Goal: Task Accomplishment & Management: Use online tool/utility

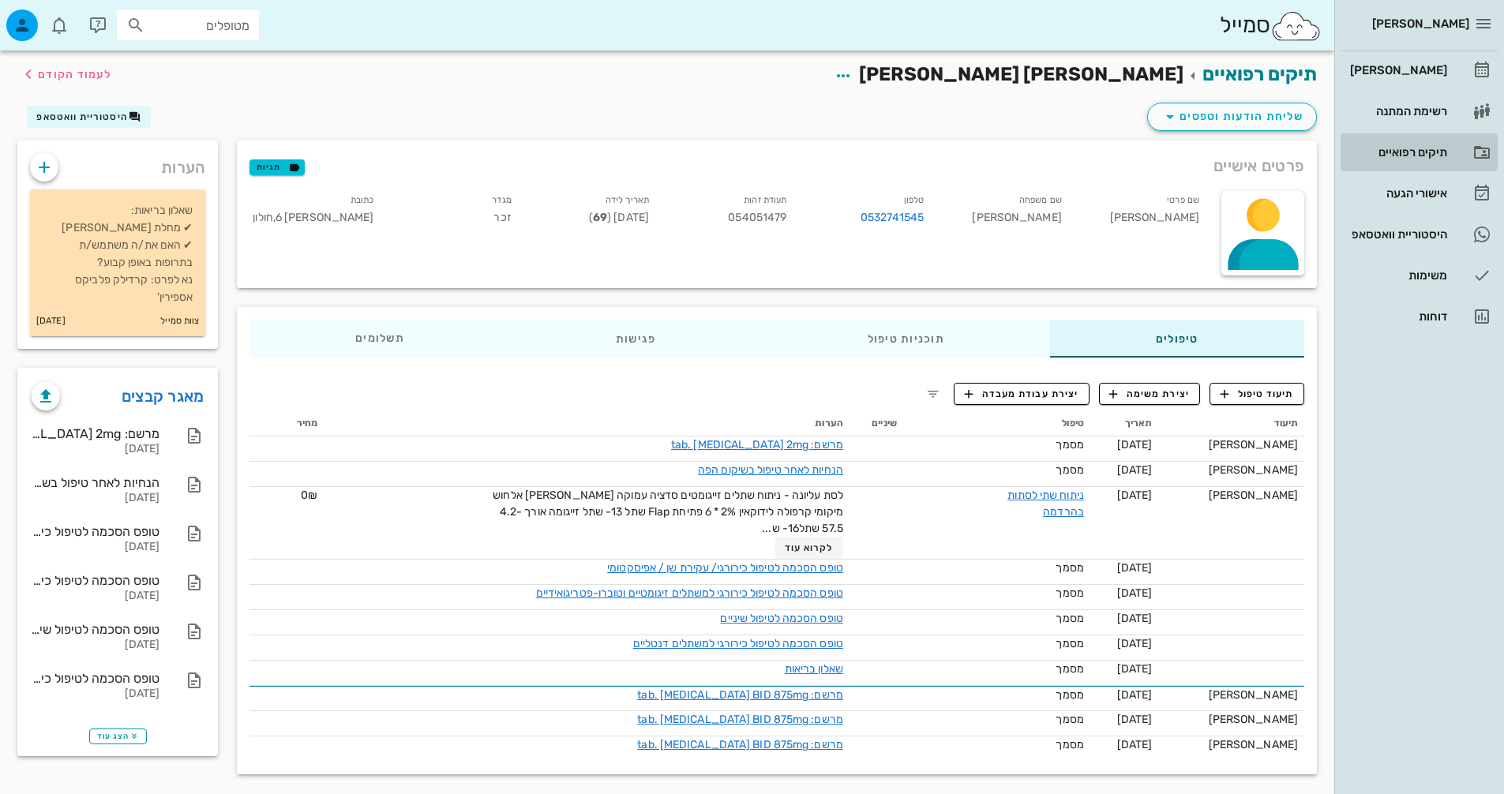
click at [1389, 157] on div "תיקים רפואיים" at bounding box center [1397, 152] width 100 height 13
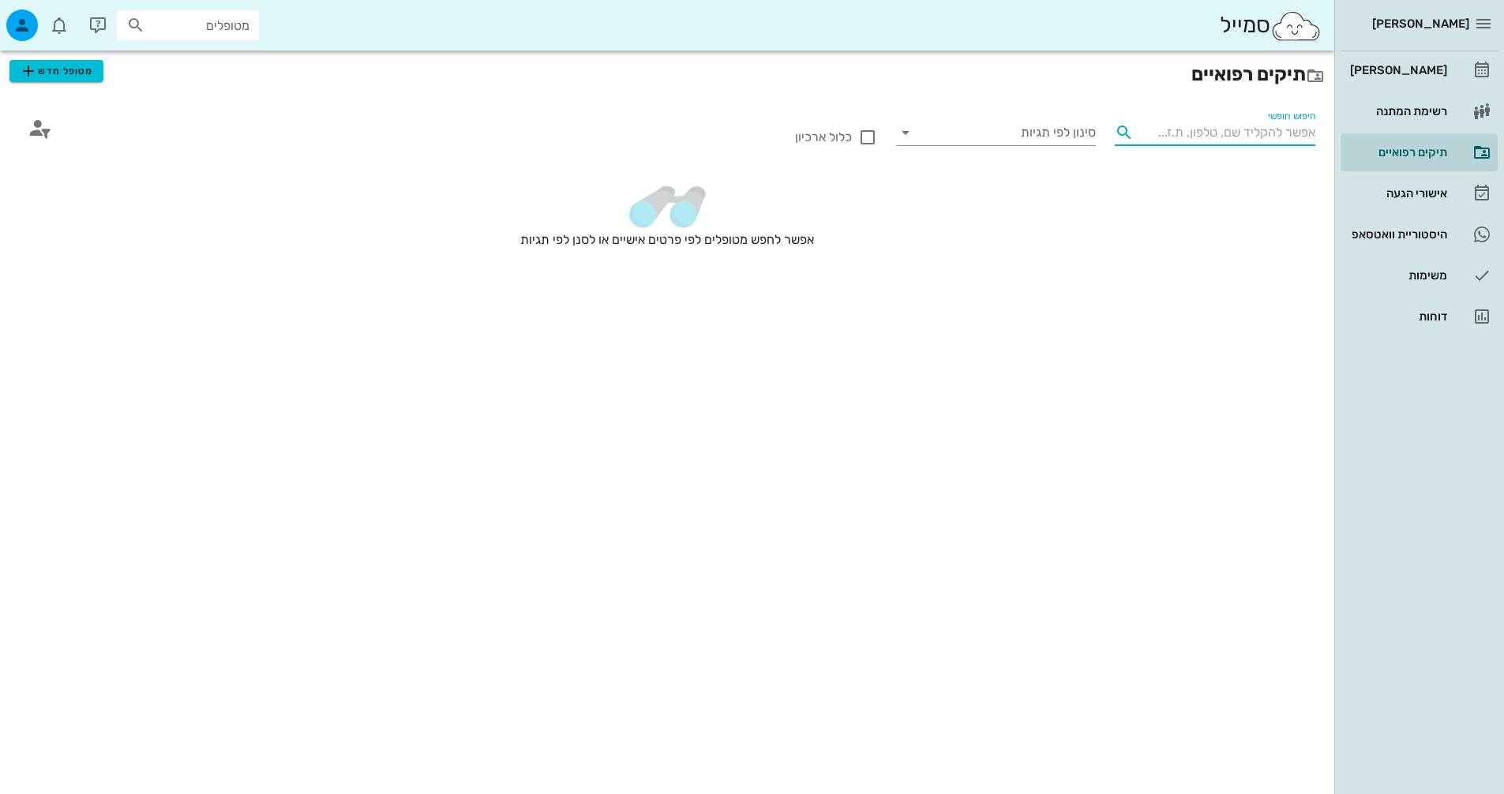
click at [1277, 139] on input "חיפוש חופשי" at bounding box center [1227, 132] width 175 height 25
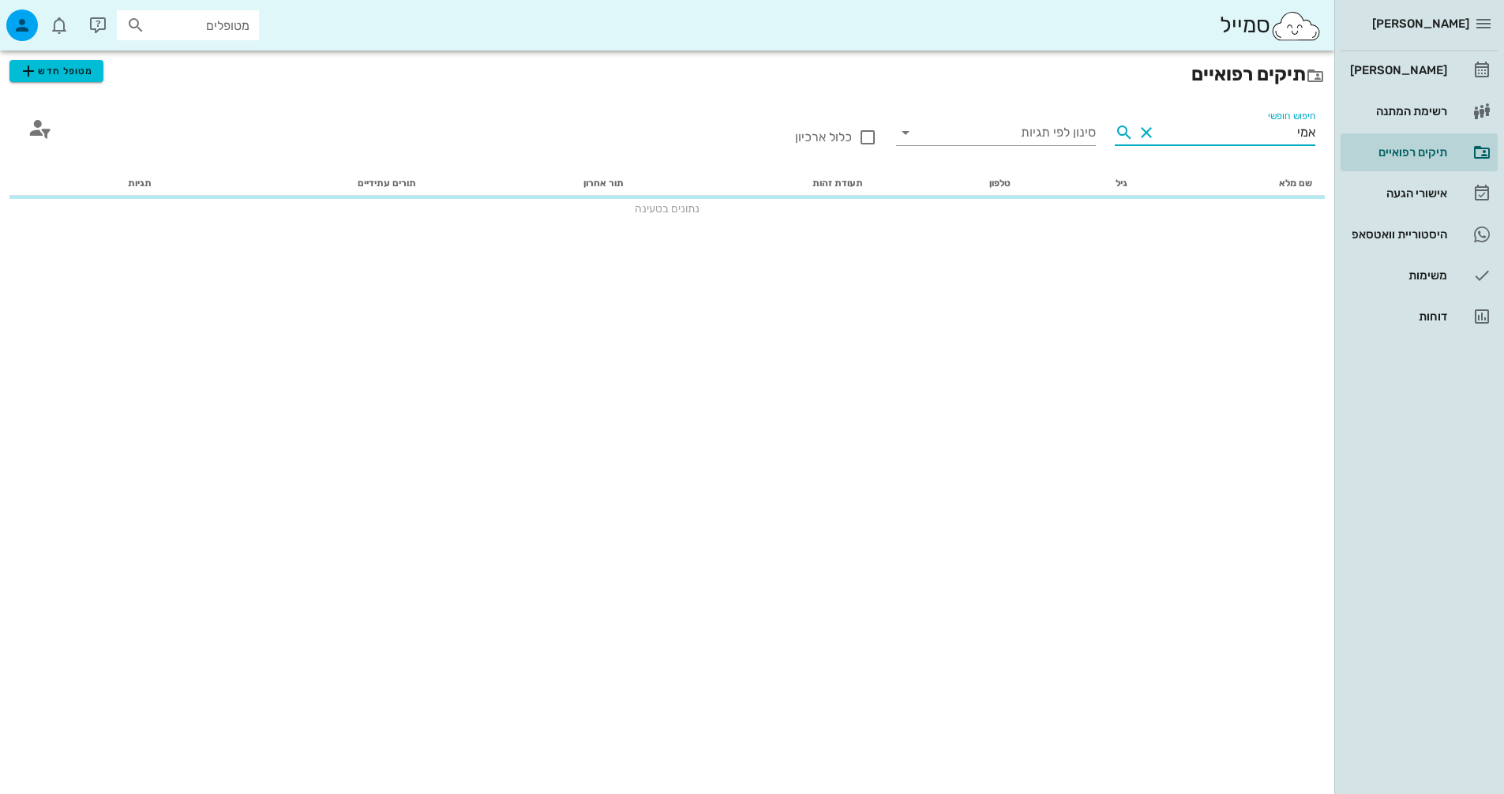
type input "[PERSON_NAME]"
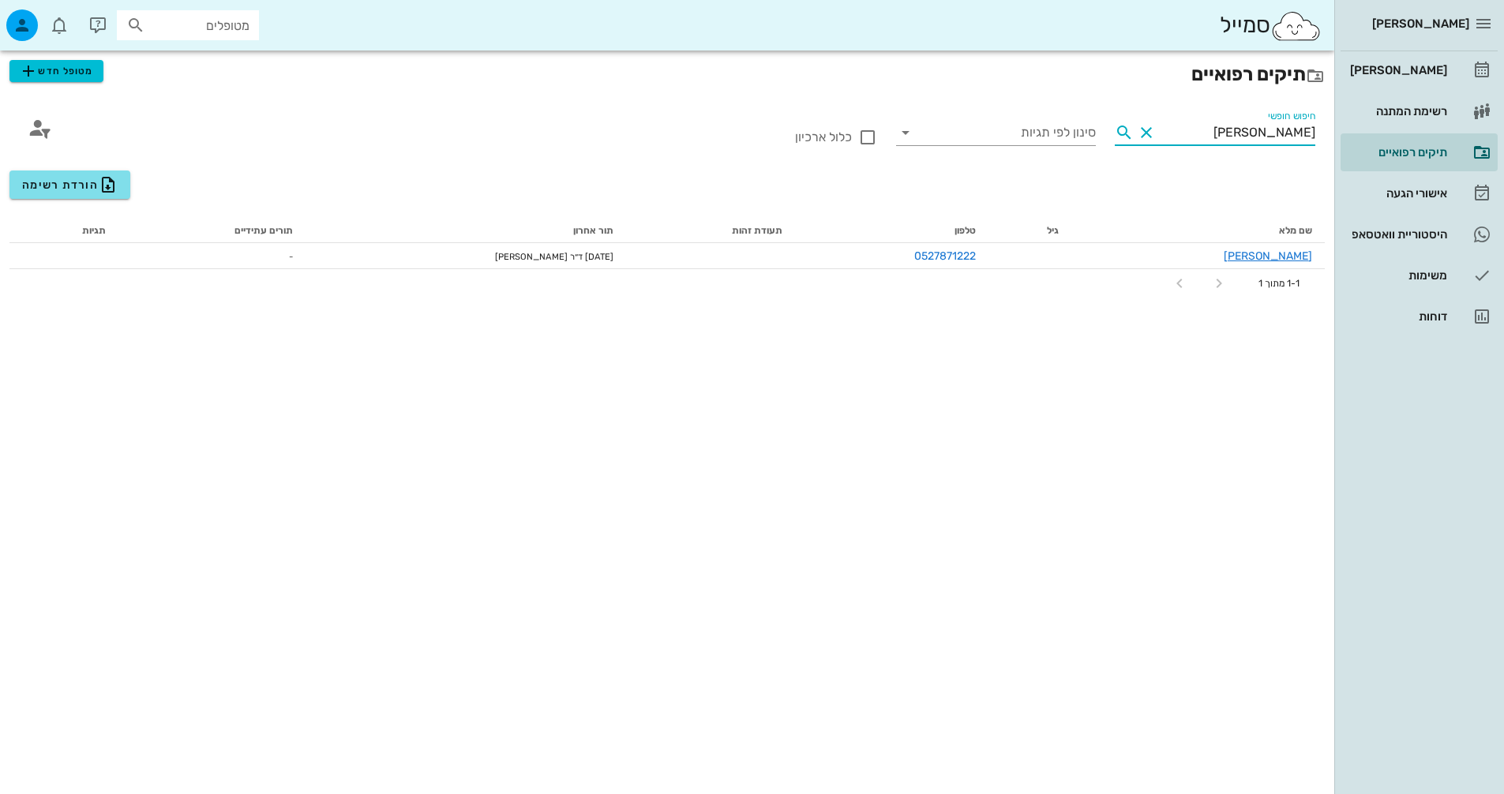
drag, startPoint x: 1277, startPoint y: 137, endPoint x: 1515, endPoint y: 138, distance: 238.4
click at [1503, 138] on html "[PERSON_NAME] יומן מרפאה רשימת המתנה תיקים רפואיים אישורי הגעה היסטוריית וואטסא…" at bounding box center [752, 397] width 1504 height 794
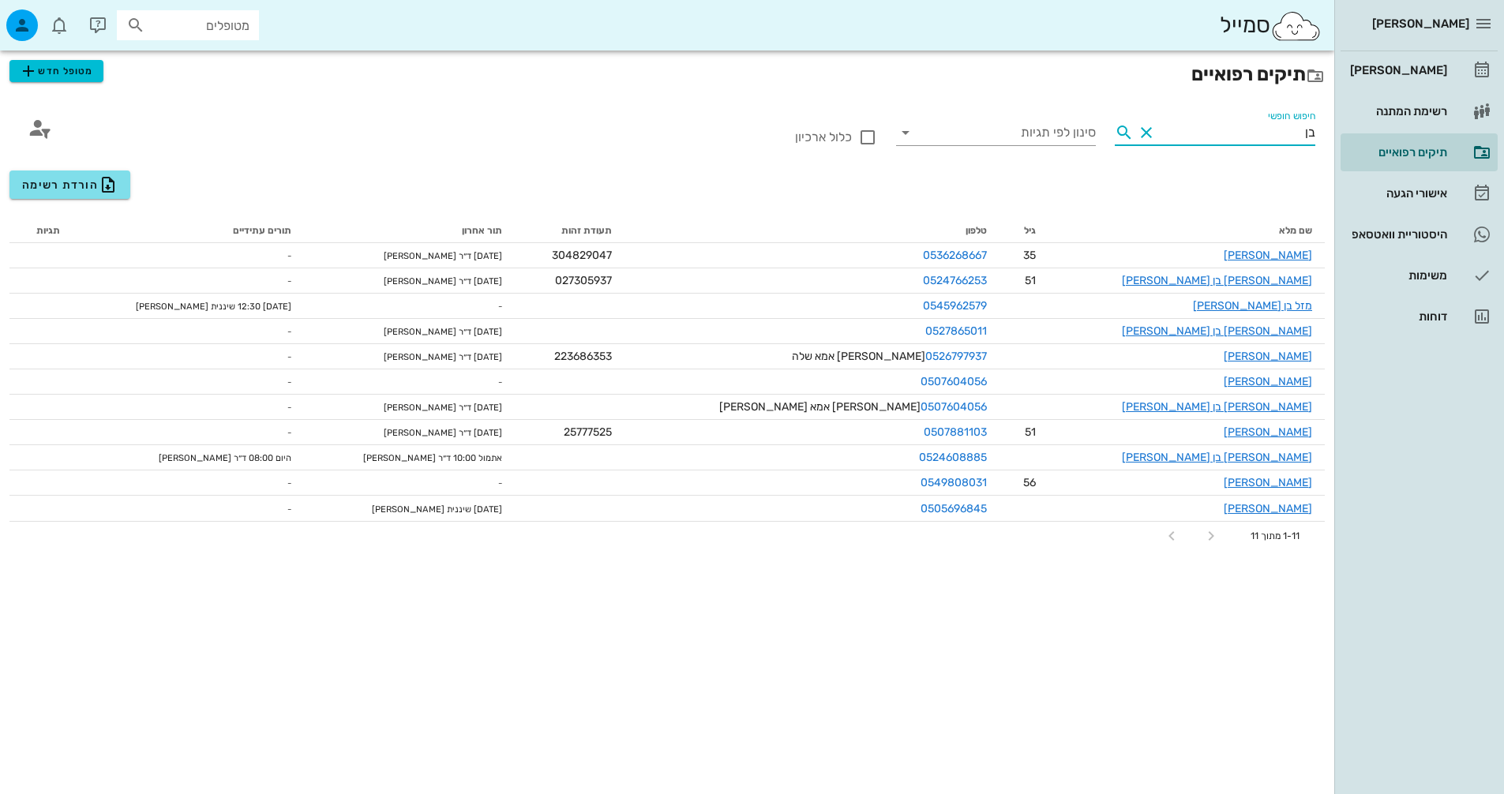
drag, startPoint x: 1277, startPoint y: 137, endPoint x: 1337, endPoint y: 139, distance: 59.3
click at [1337, 139] on div "[PERSON_NAME] יומן מרפאה רשימת המתנה תיקים רפואיים אישורי הגעה היסטוריית וואטסא…" at bounding box center [752, 397] width 1504 height 794
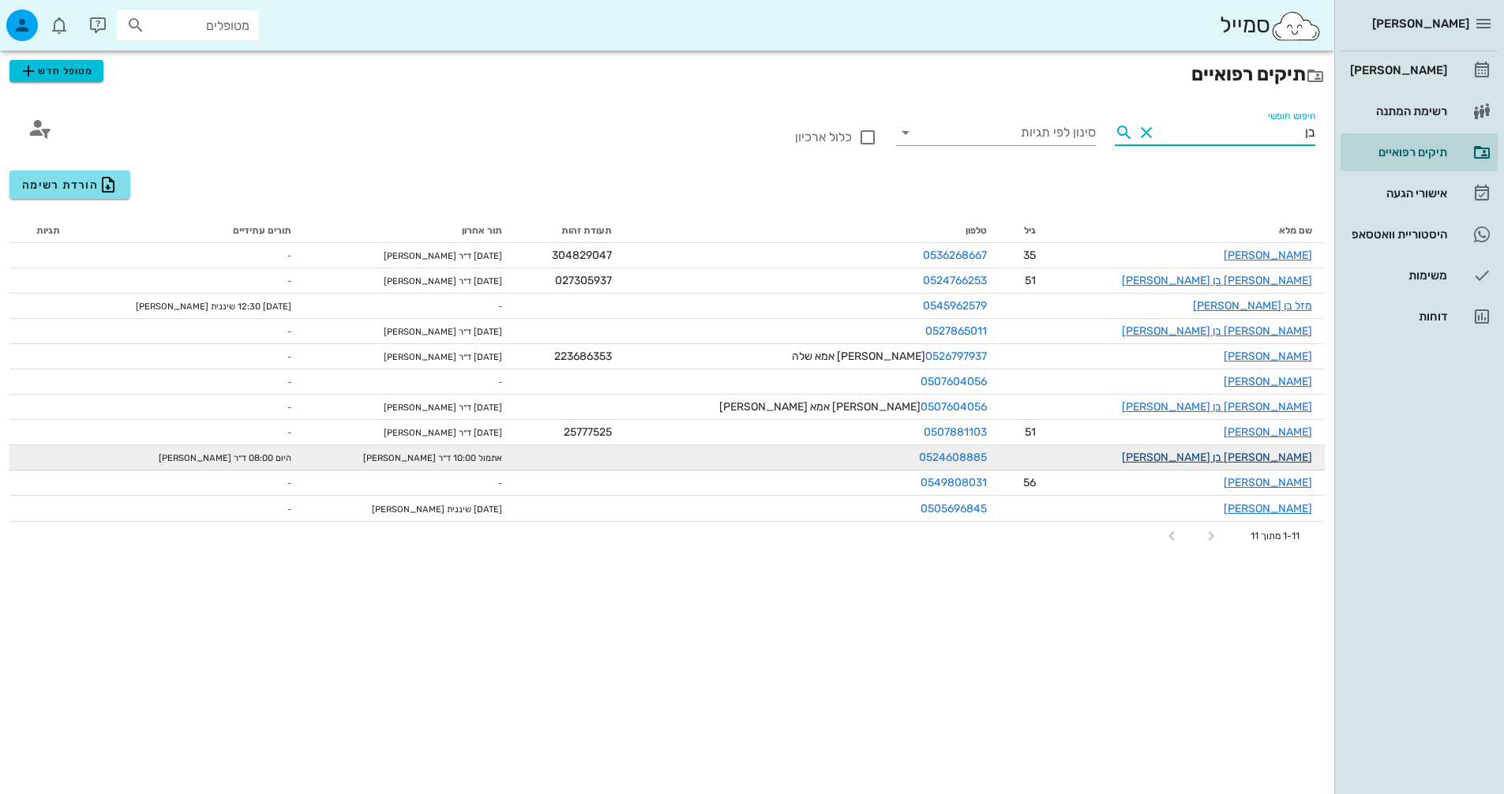
type input "בן"
click at [1277, 456] on link "[PERSON_NAME] בן [PERSON_NAME]" at bounding box center [1217, 457] width 190 height 13
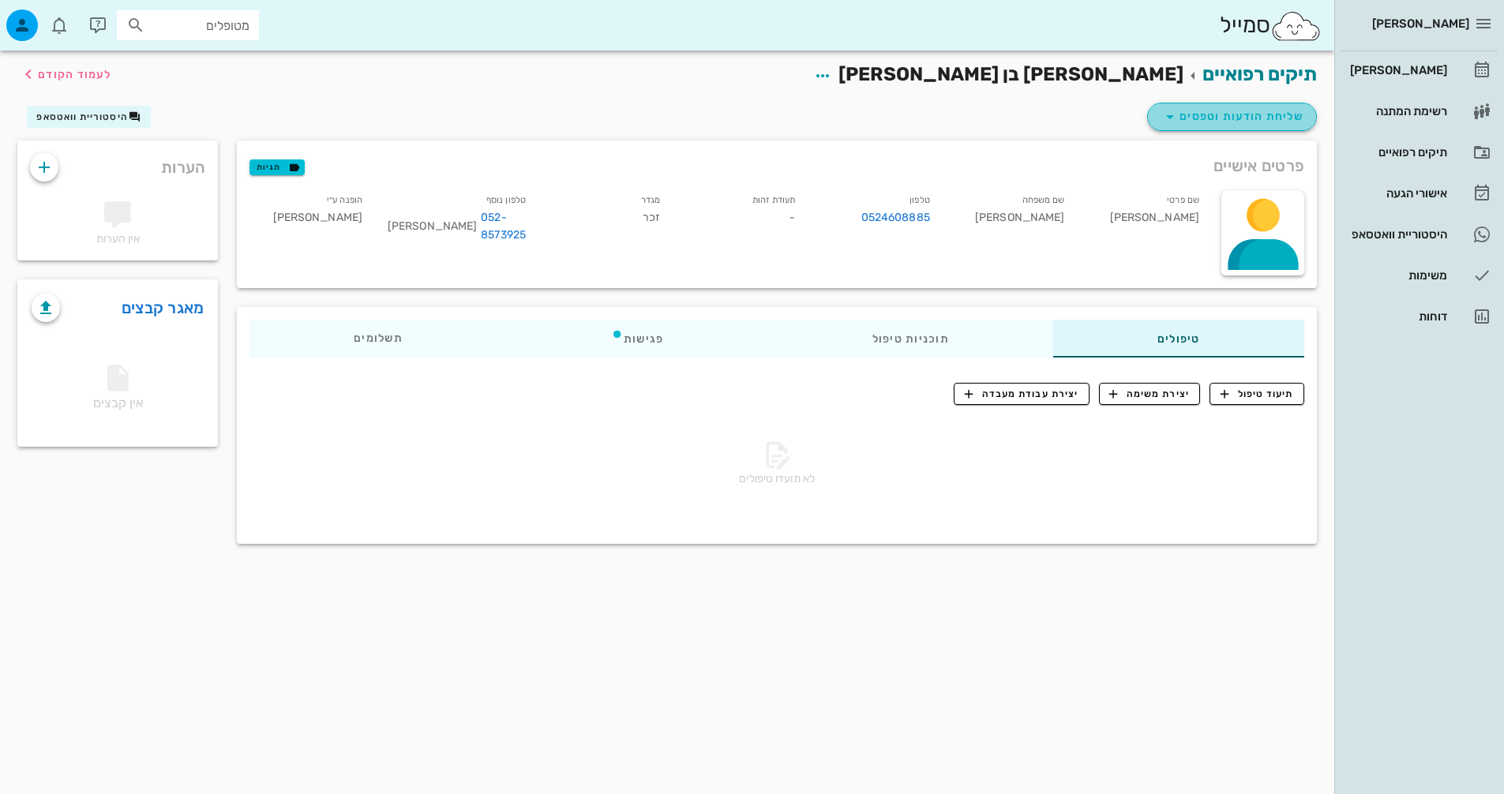
click at [1260, 120] on span "שליחת הודעות וטפסים" at bounding box center [1232, 116] width 143 height 19
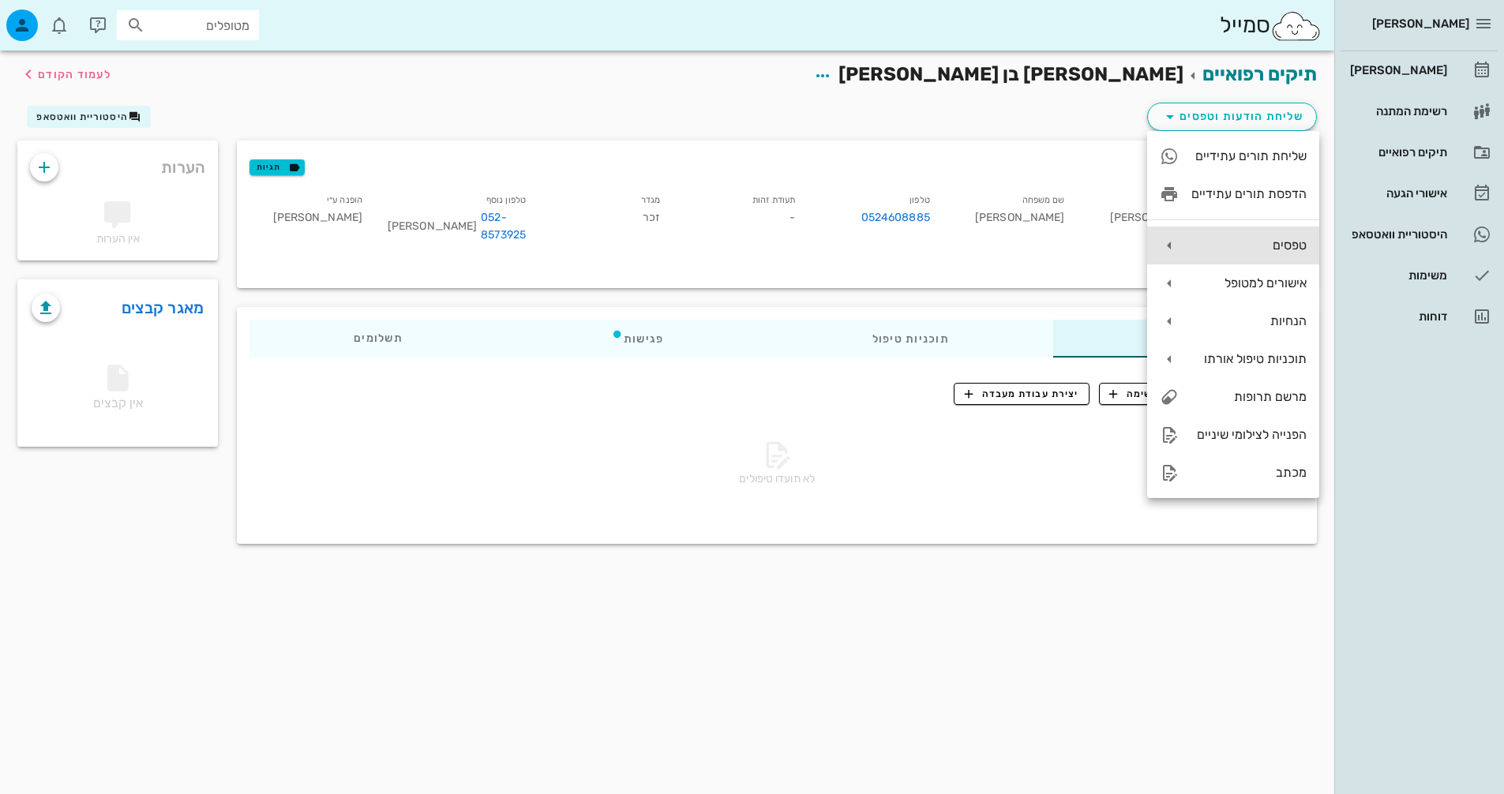
click at [1251, 250] on div "טפסים" at bounding box center [1248, 245] width 115 height 15
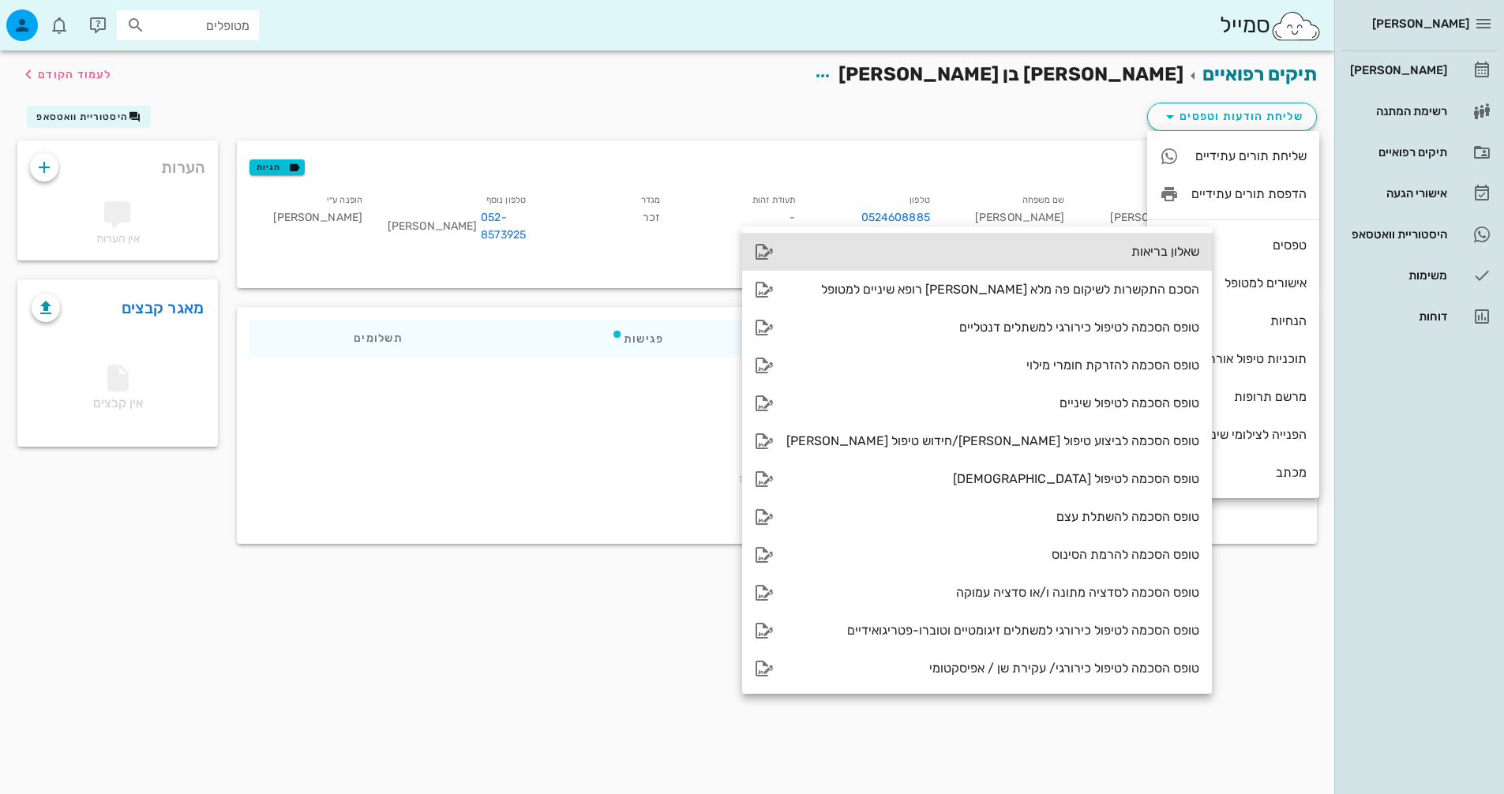
click at [1119, 246] on div "שאלון בריאות" at bounding box center [992, 251] width 413 height 15
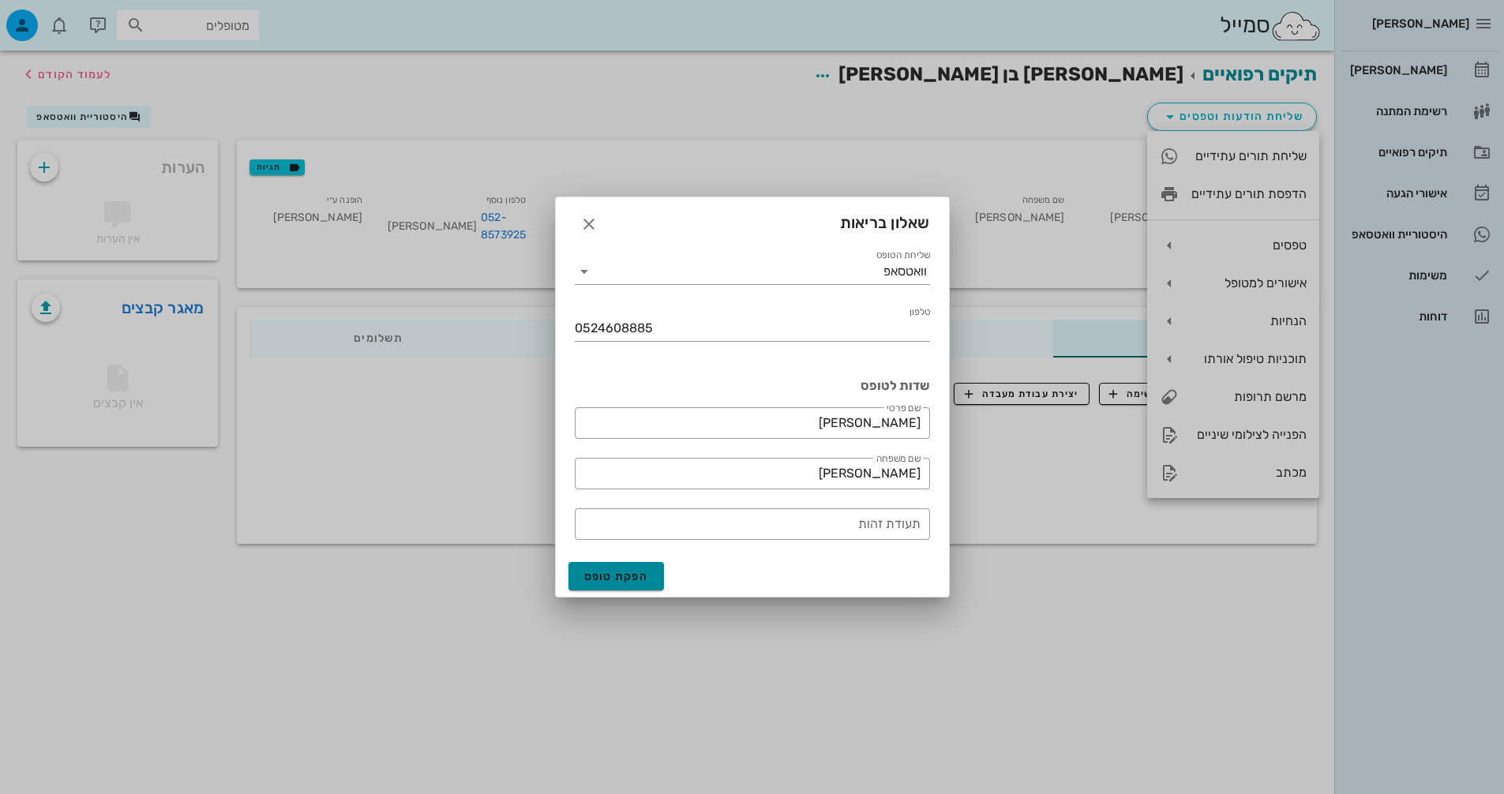
click at [630, 573] on span "הפקת טופס" at bounding box center [616, 576] width 65 height 13
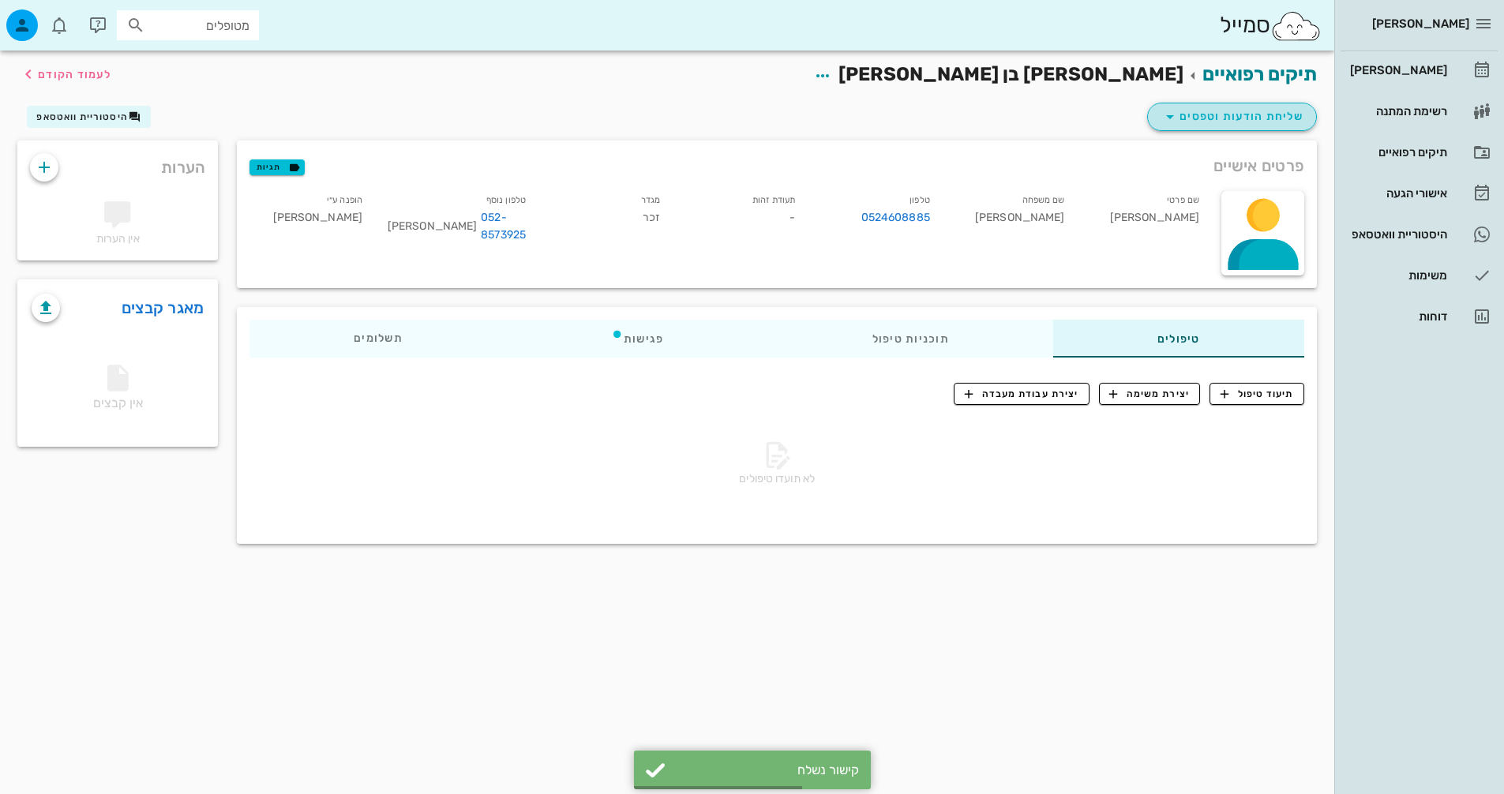
click at [1271, 118] on span "שליחת הודעות וטפסים" at bounding box center [1232, 116] width 143 height 19
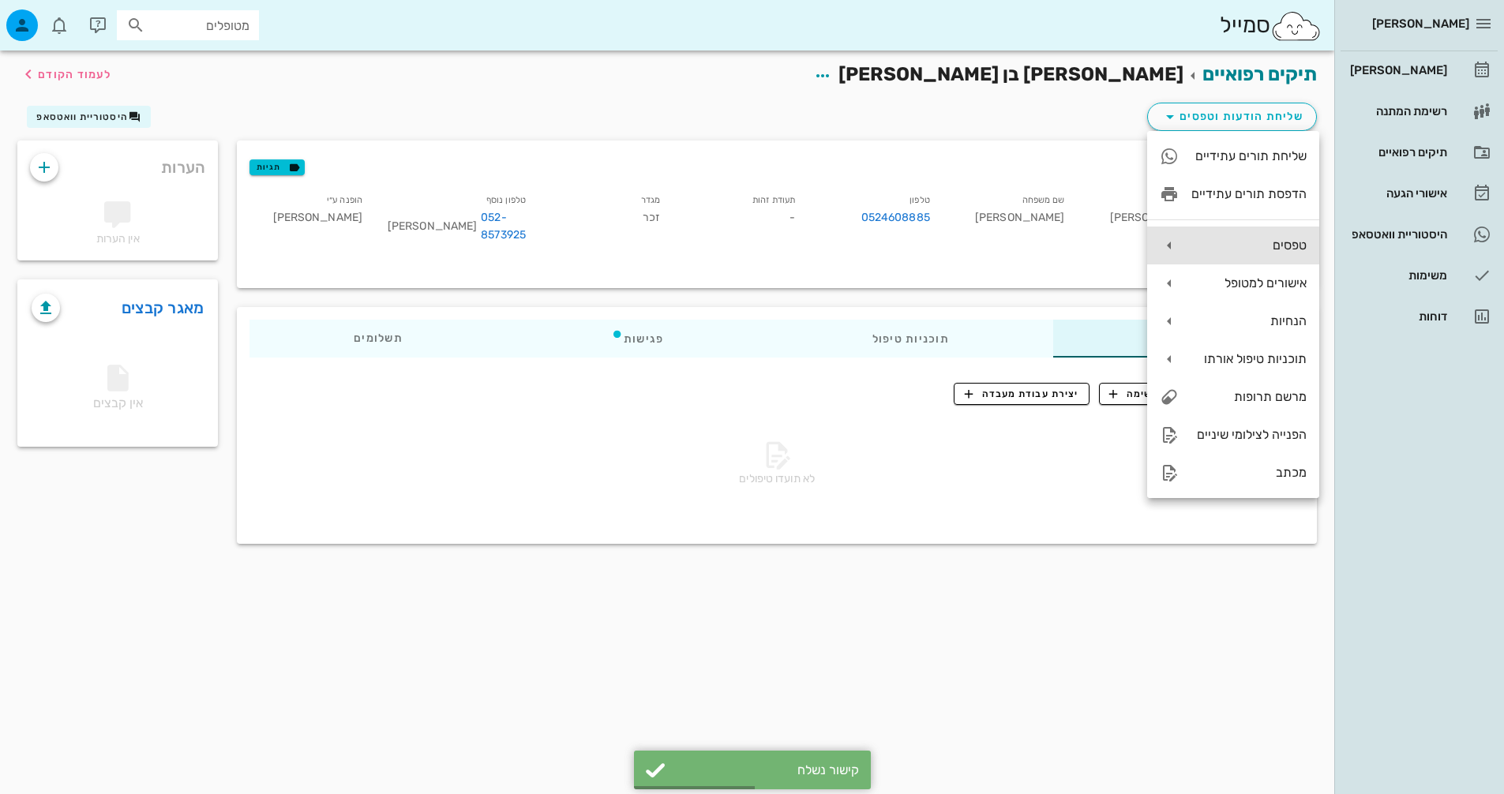
click at [1282, 253] on div "טפסים" at bounding box center [1248, 245] width 115 height 15
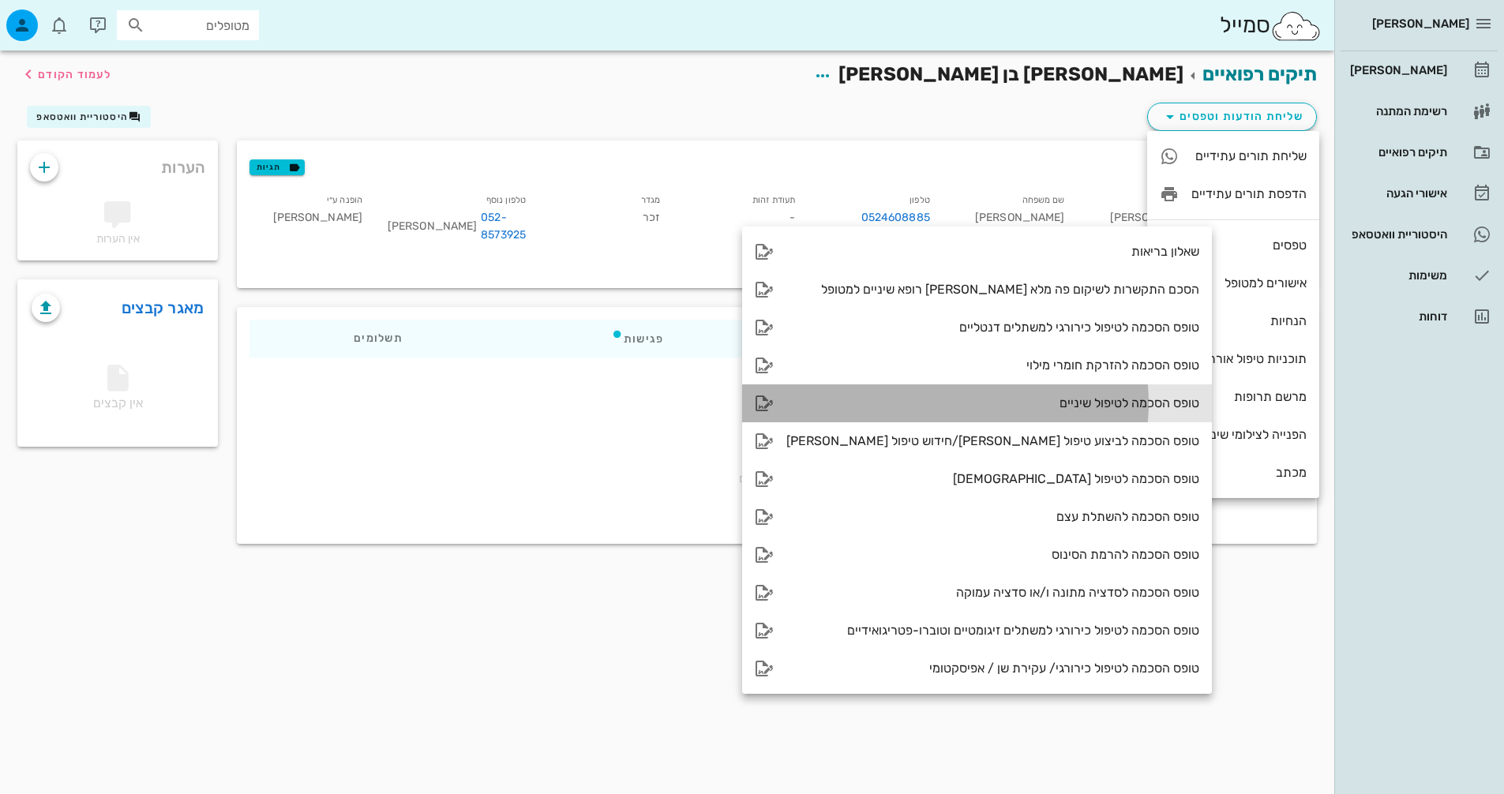
click at [1056, 402] on div "טופס הסכמה לטיפול שיניים" at bounding box center [992, 403] width 413 height 15
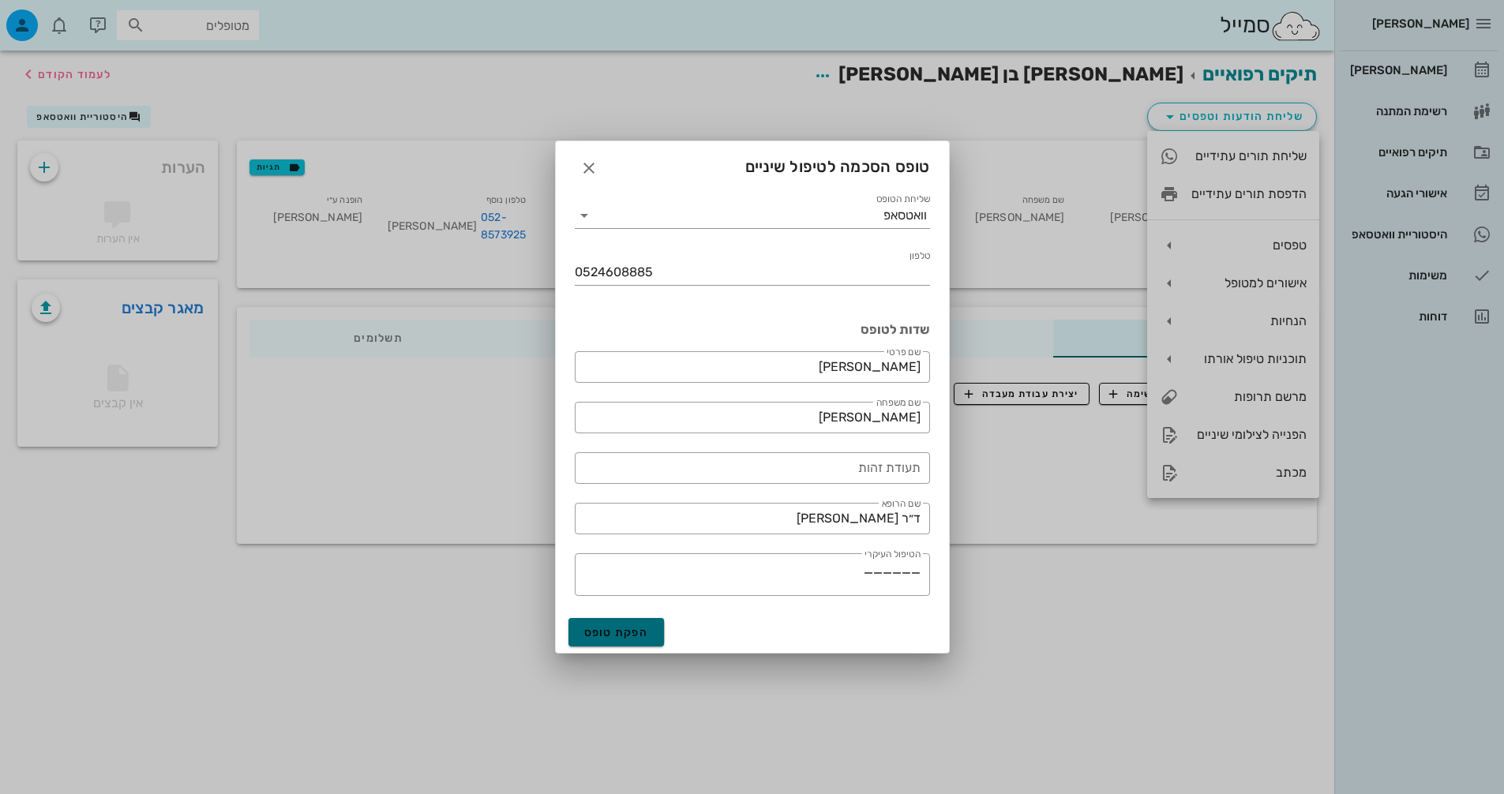
click at [612, 636] on span "הפקת טופס" at bounding box center [616, 632] width 65 height 13
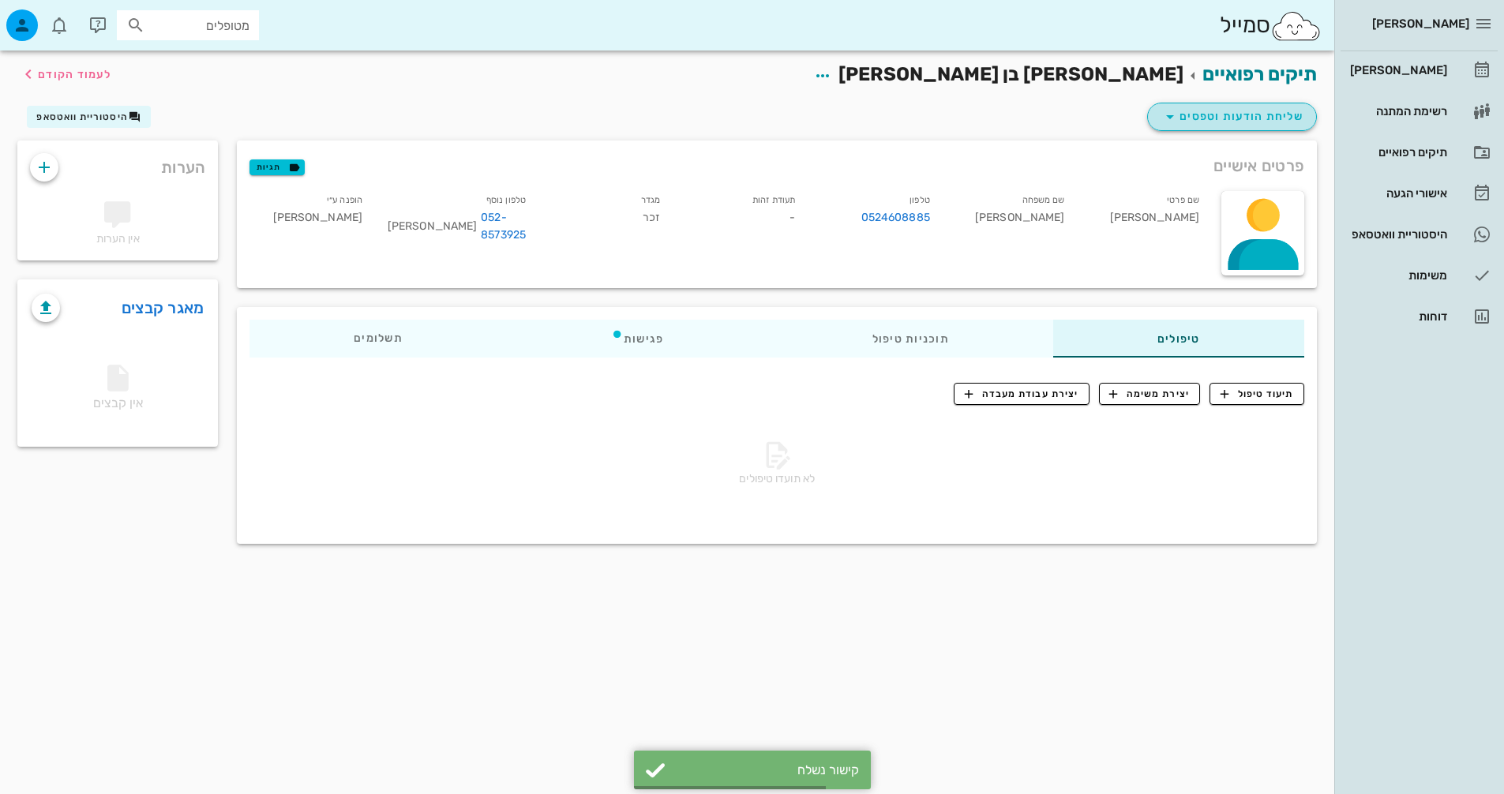
click at [1222, 111] on span "שליחת הודעות וטפסים" at bounding box center [1232, 116] width 143 height 19
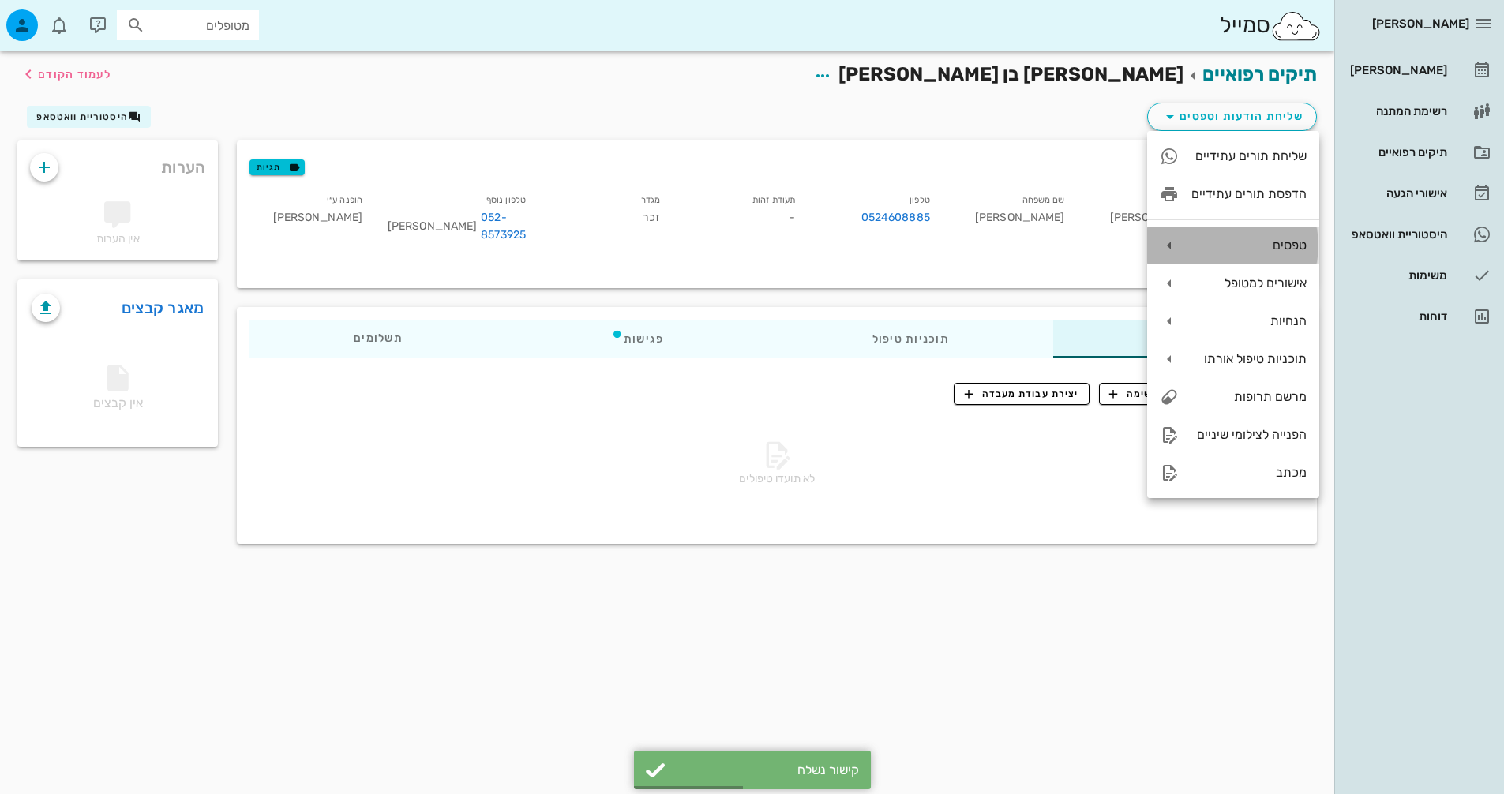
click at [1210, 247] on div "טפסים" at bounding box center [1248, 245] width 115 height 15
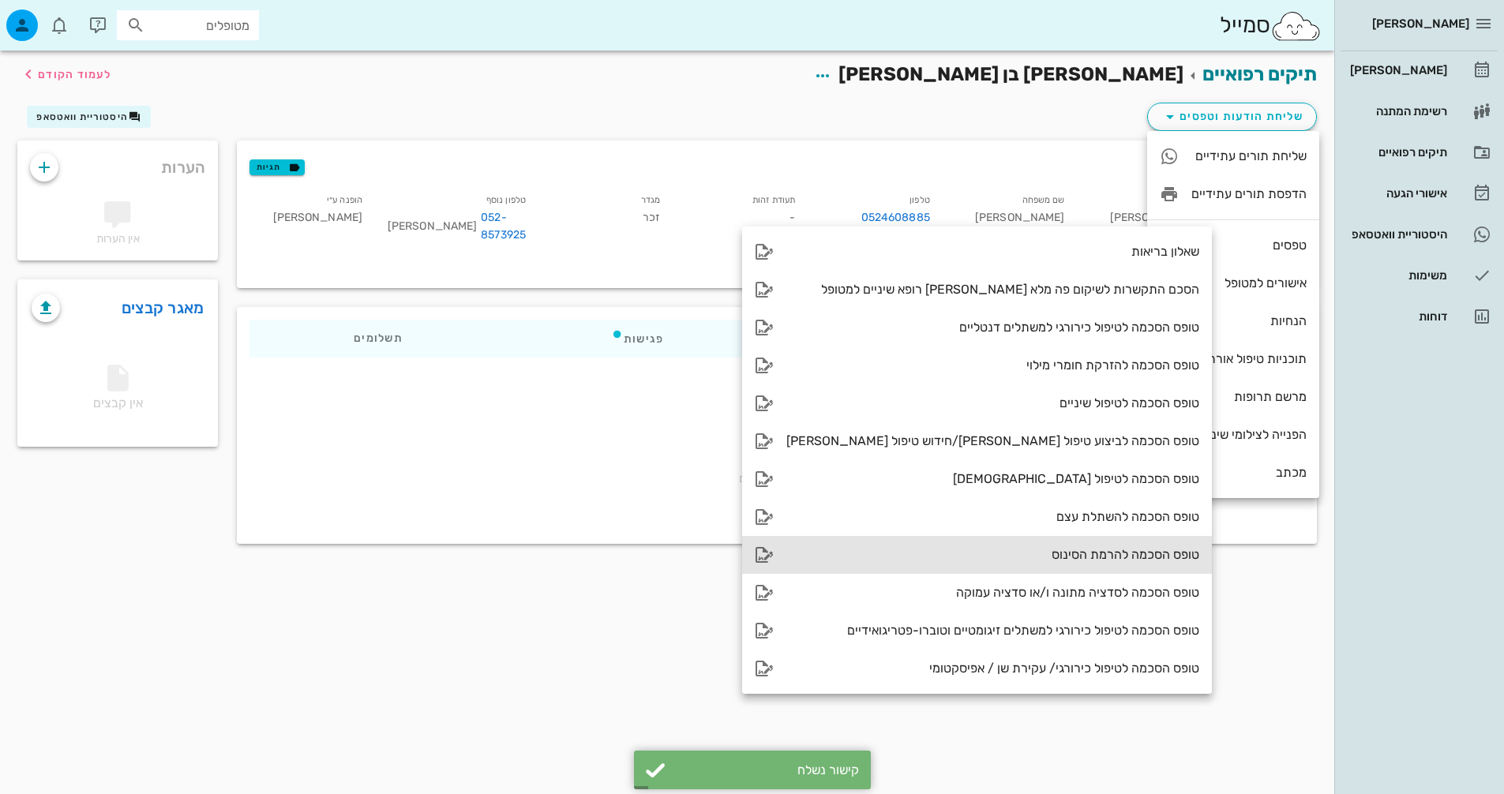
click at [1020, 560] on div "טופס הסכמה להרמת הסינוס" at bounding box center [992, 554] width 413 height 15
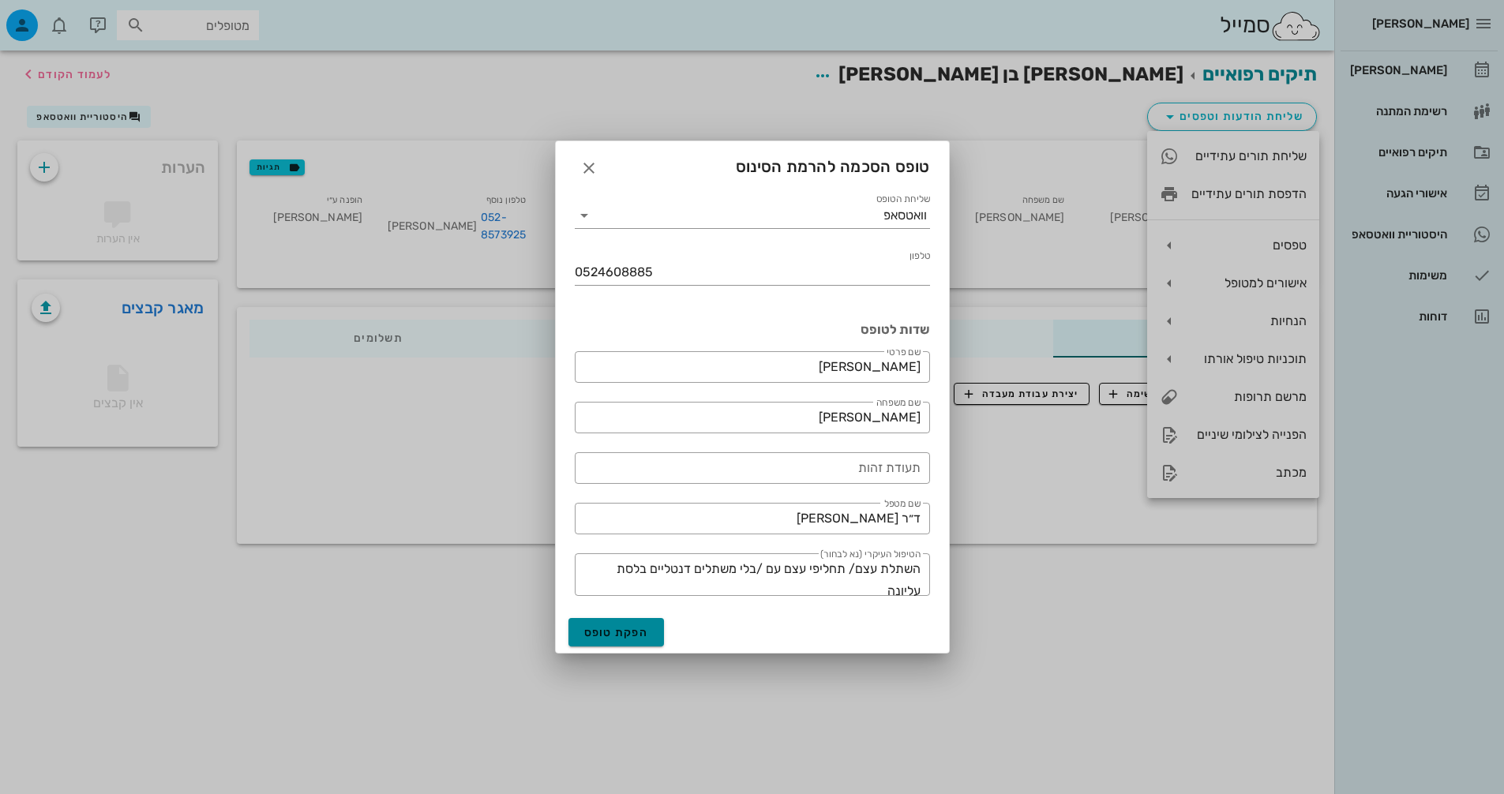
click at [634, 634] on span "הפקת טופס" at bounding box center [616, 632] width 65 height 13
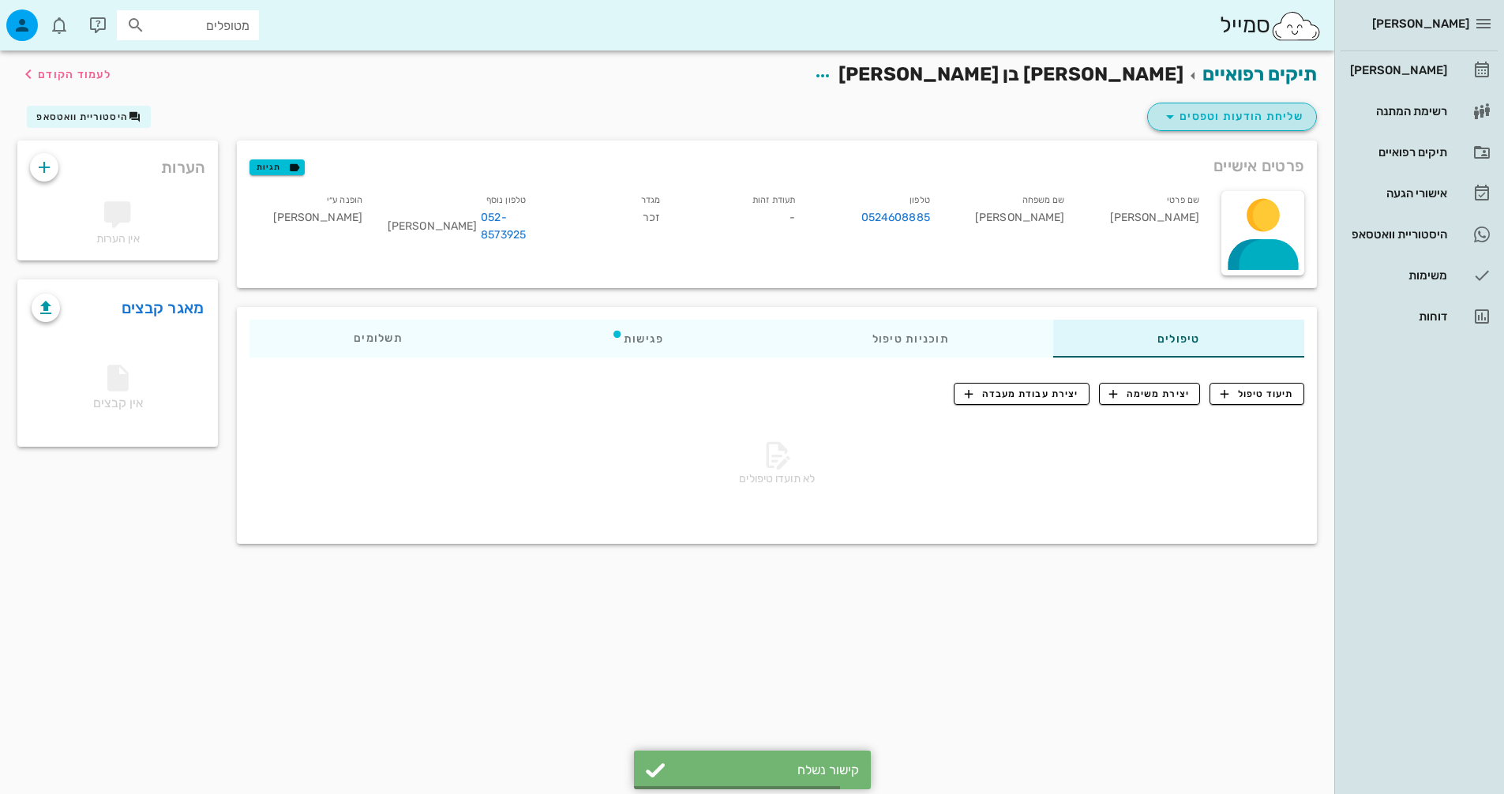
click at [1242, 116] on span "שליחת הודעות וטפסים" at bounding box center [1232, 116] width 143 height 19
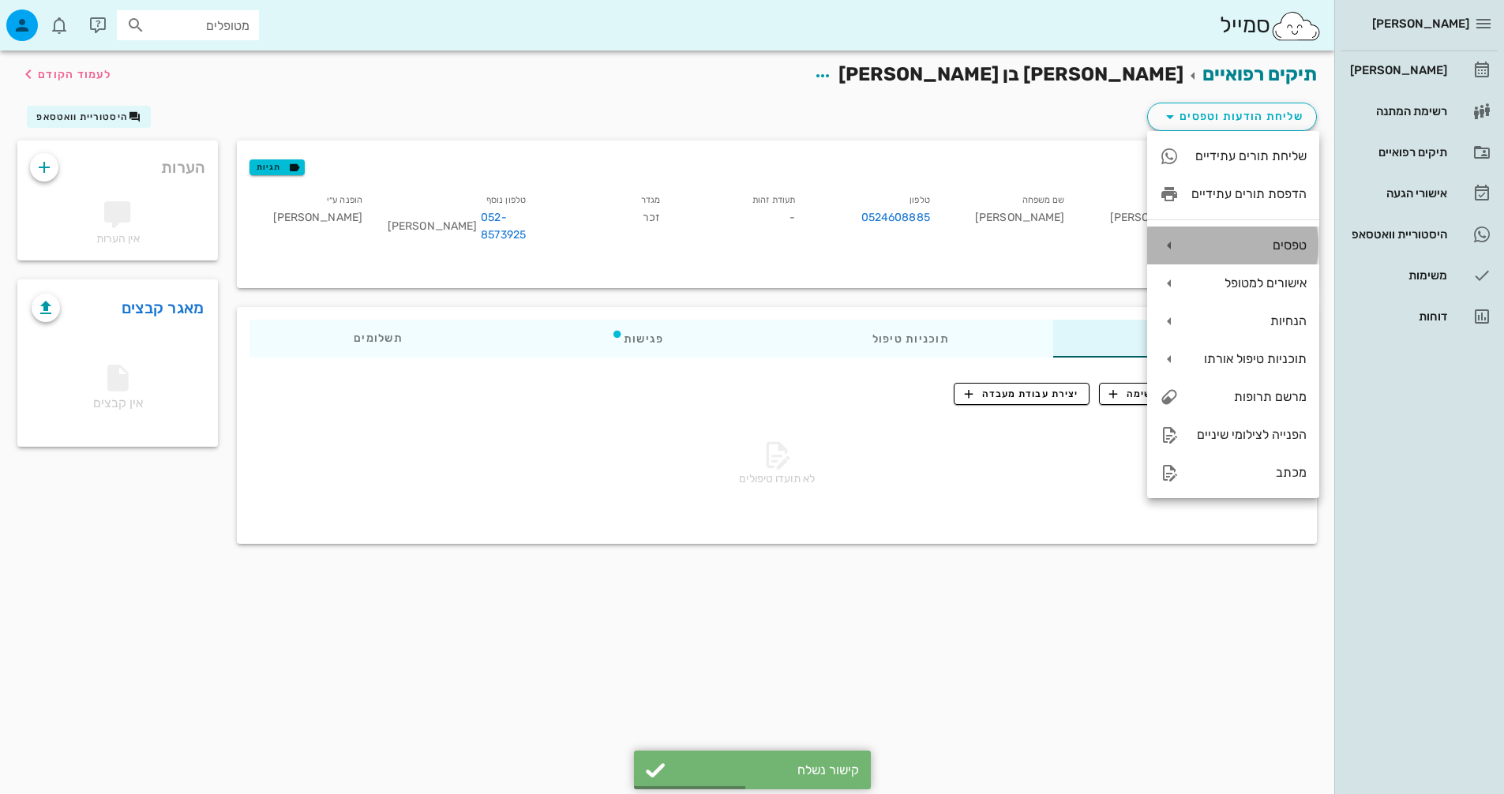
click at [1254, 241] on div "טפסים" at bounding box center [1248, 245] width 115 height 15
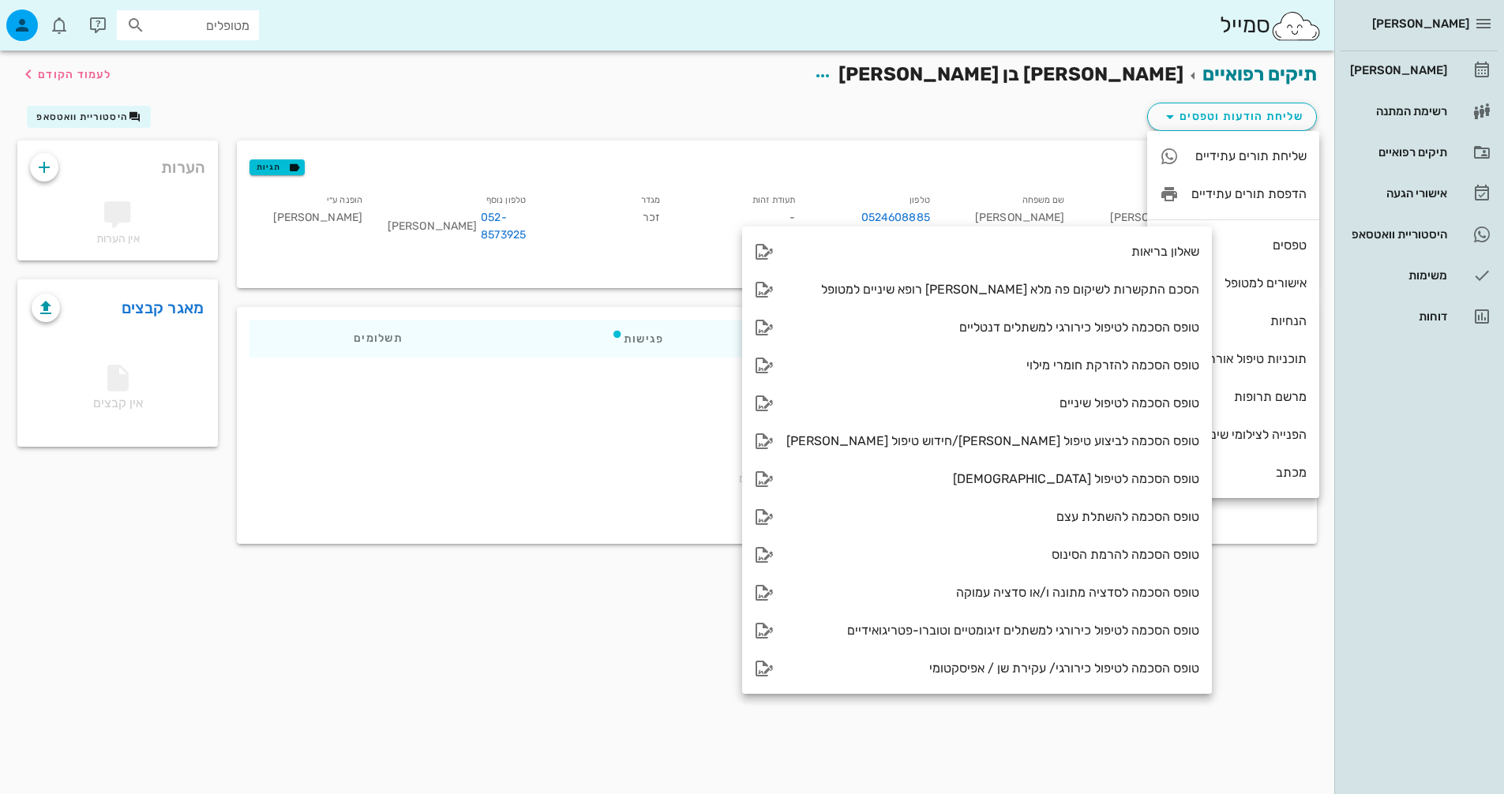
click at [592, 437] on div "לא תועדו טיפולים" at bounding box center [776, 466] width 1055 height 111
